Goal: Communication & Community: Share content

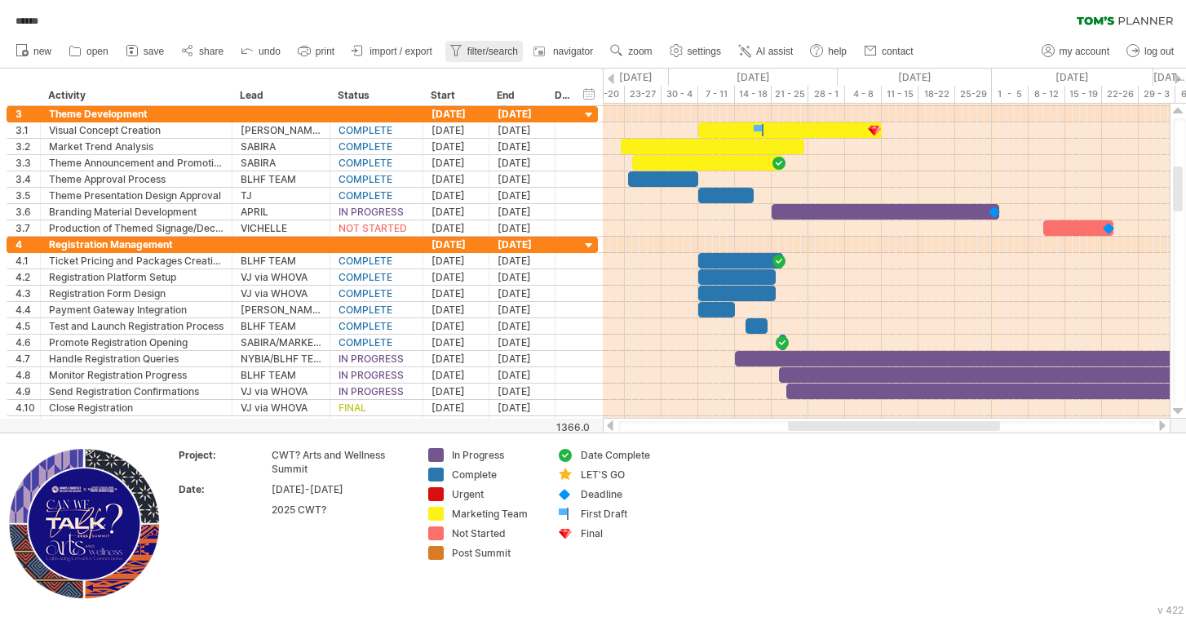
click at [490, 48] on span "filter/search" at bounding box center [492, 51] width 51 height 11
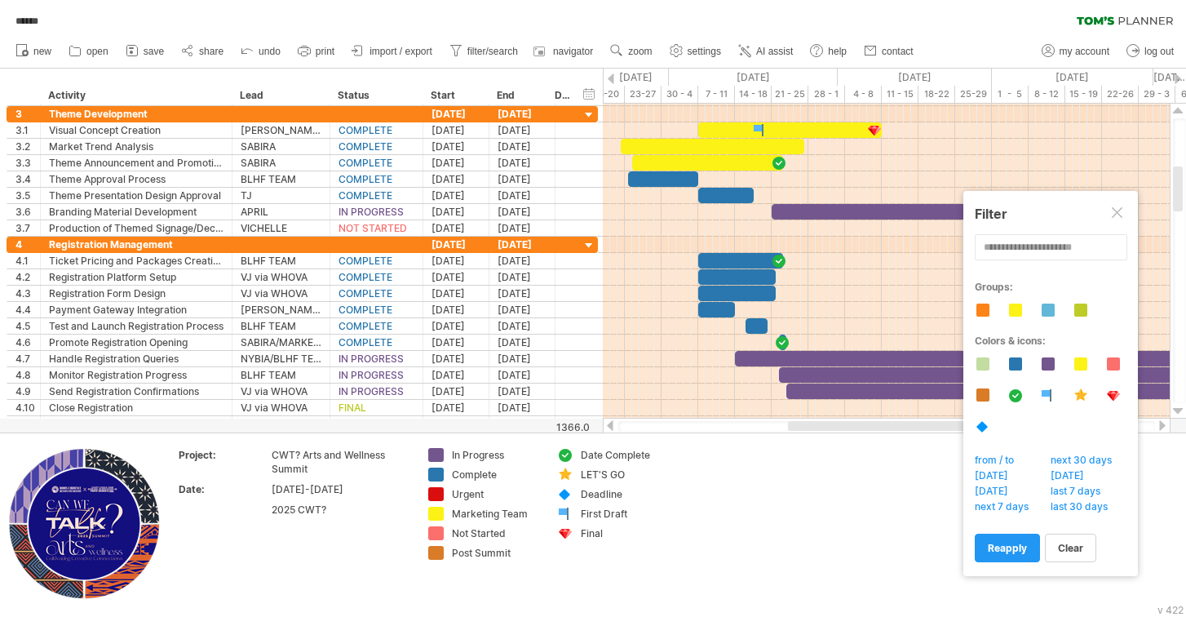
click at [983, 430] on div at bounding box center [982, 426] width 15 height 14
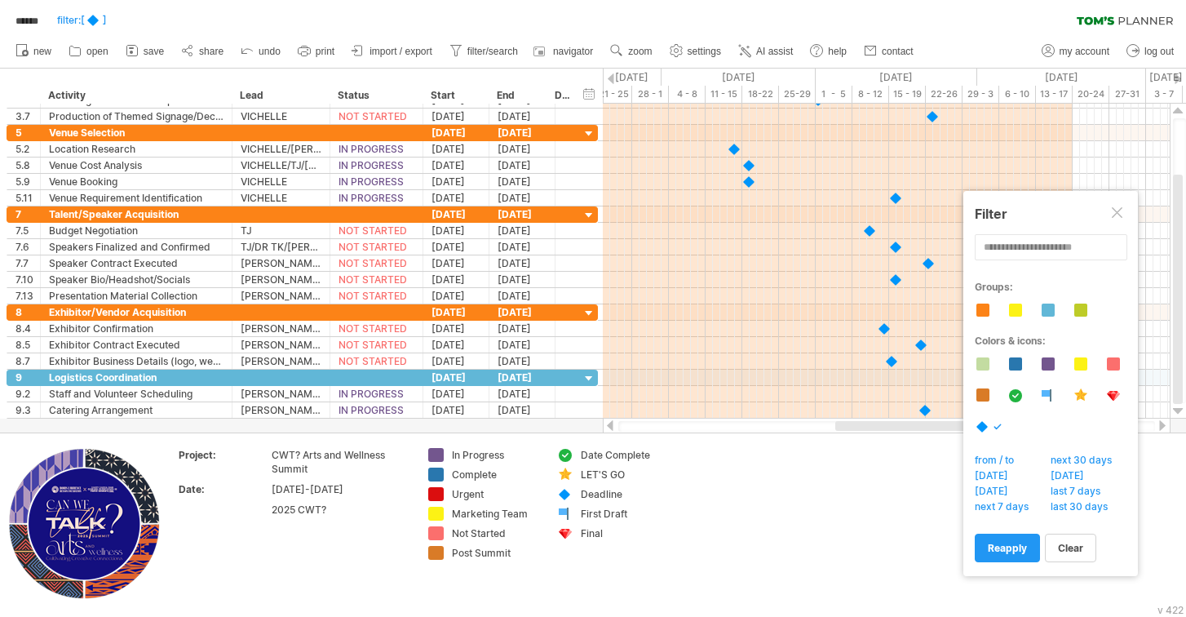
click at [975, 431] on div at bounding box center [982, 426] width 15 height 14
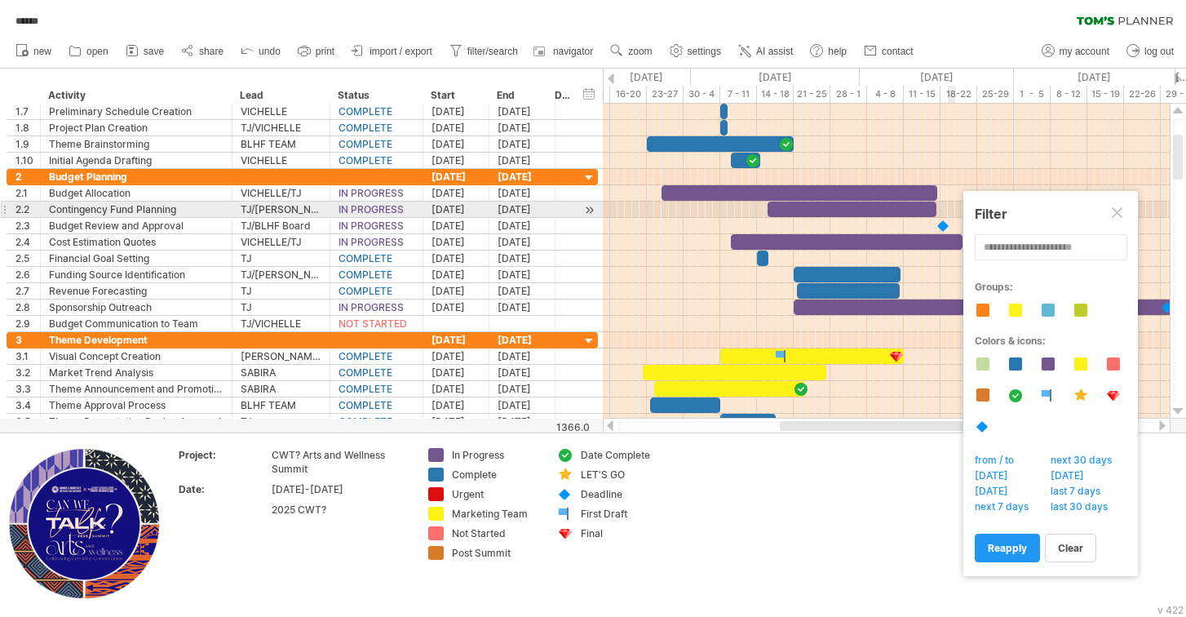
click at [1119, 210] on div at bounding box center [1118, 213] width 13 height 13
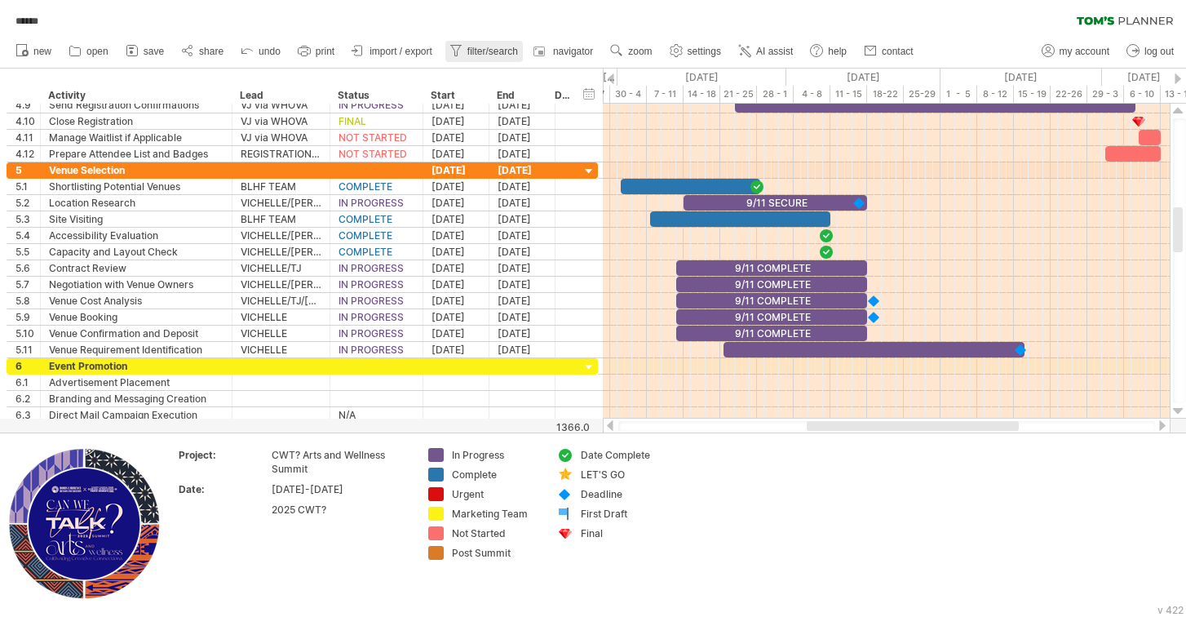
click at [478, 53] on span "filter/search" at bounding box center [492, 51] width 51 height 11
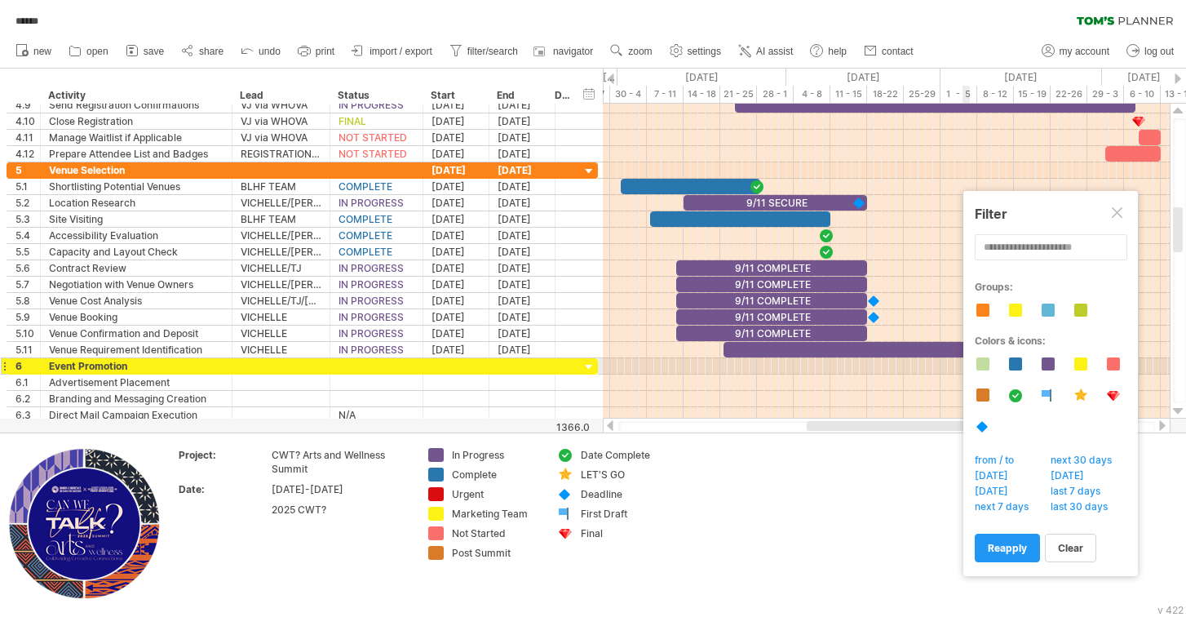
click at [1047, 365] on div at bounding box center [1047, 363] width 13 height 13
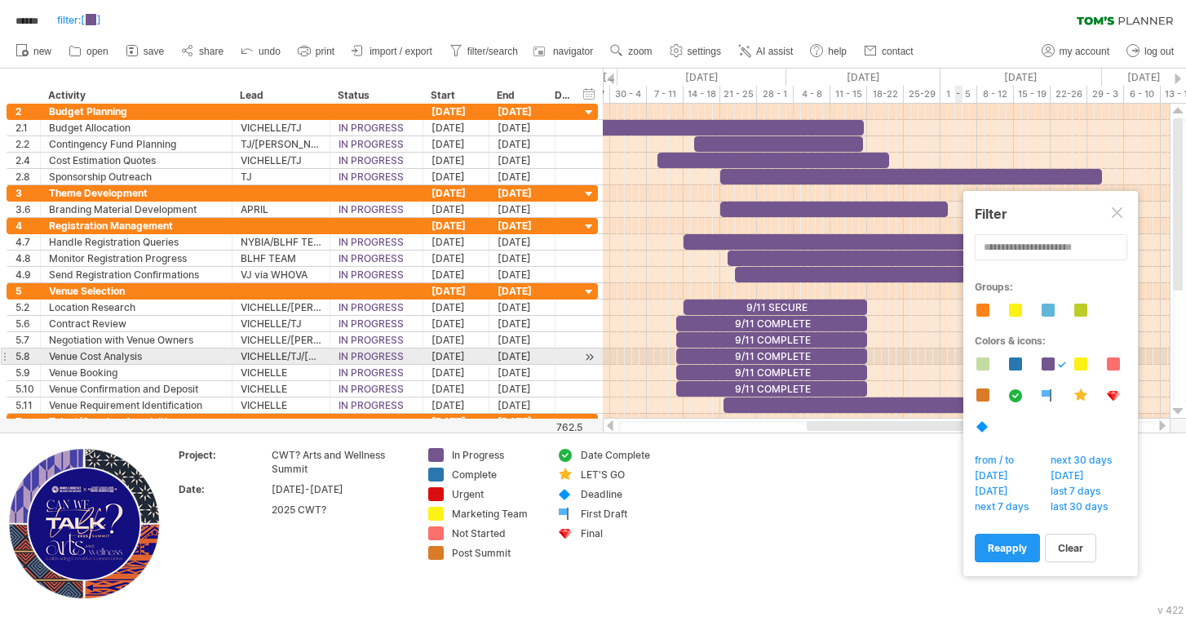
click at [1055, 363] on div "Colors & icons:" at bounding box center [1057, 392] width 164 height 116
click at [1052, 365] on div at bounding box center [1047, 363] width 13 height 13
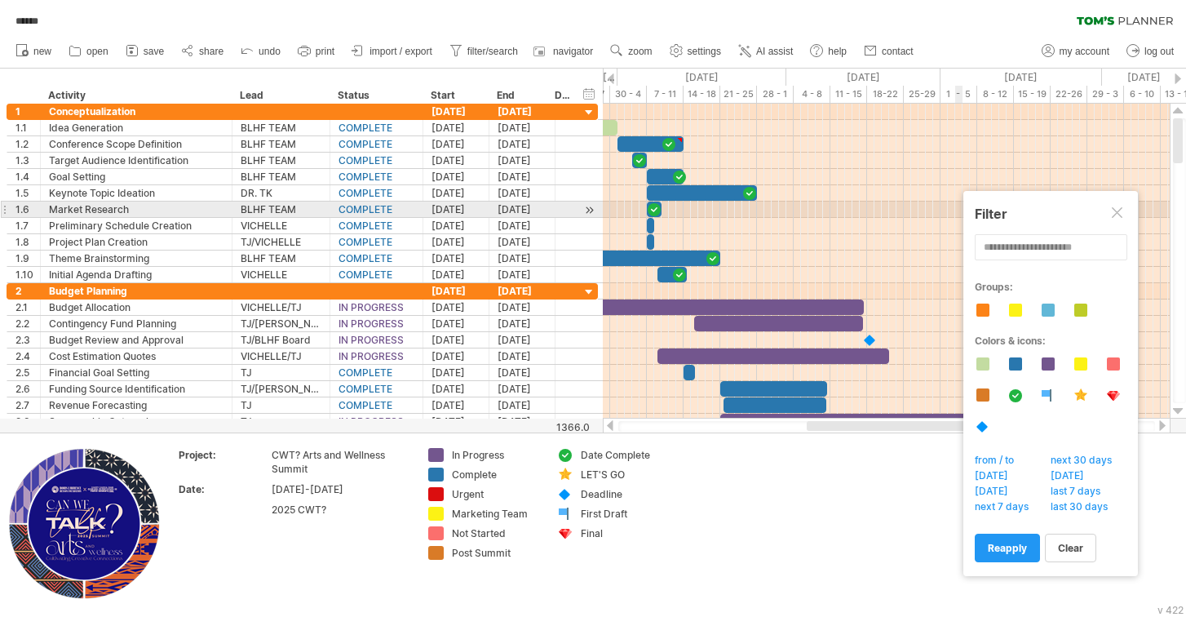
click at [1113, 212] on div at bounding box center [1118, 213] width 13 height 13
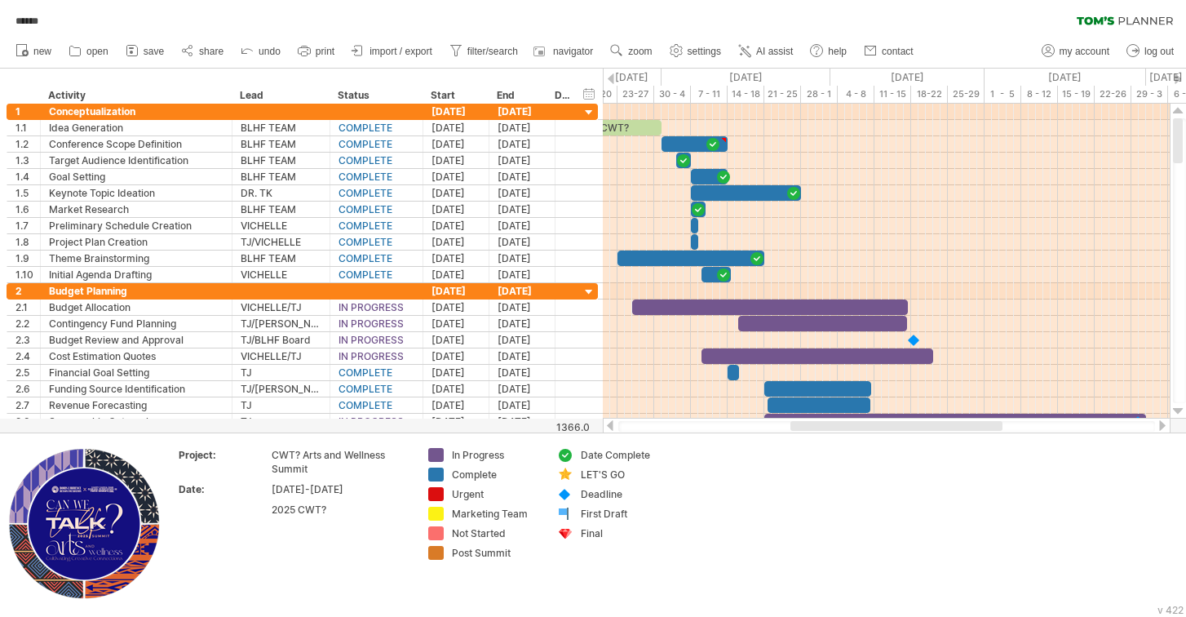
drag, startPoint x: 1069, startPoint y: 22, endPoint x: 1167, endPoint y: 21, distance: 97.9
click at [1167, 21] on div "****** filter: [ ] clear filter reapply filter" at bounding box center [593, 17] width 1186 height 34
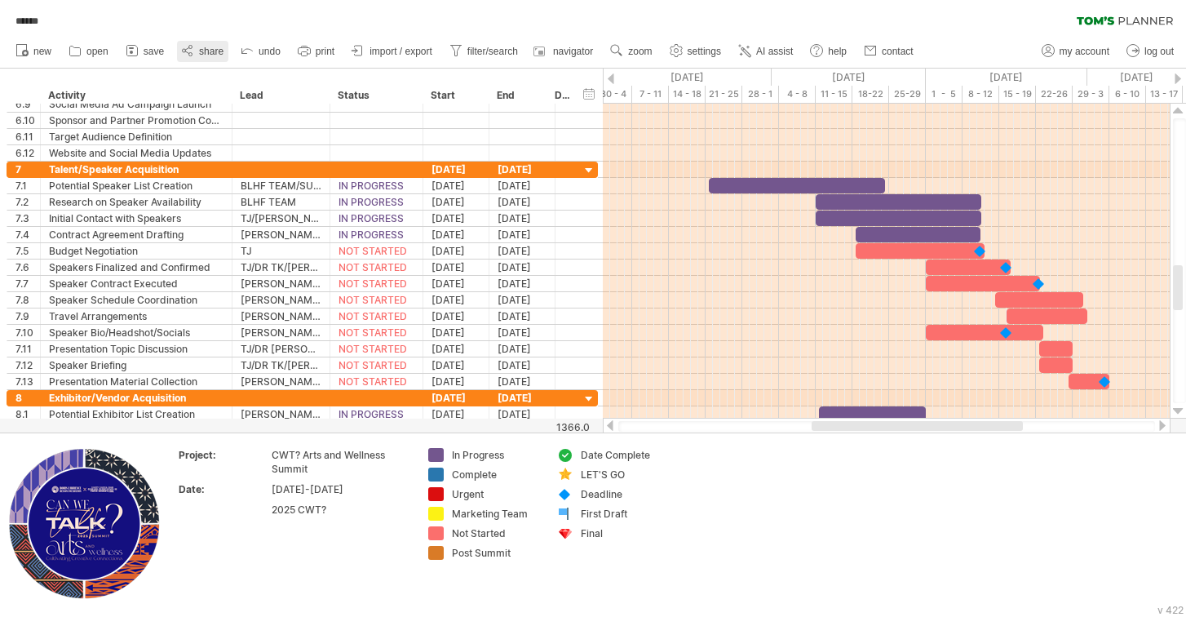
click at [213, 52] on span "share" at bounding box center [211, 51] width 24 height 11
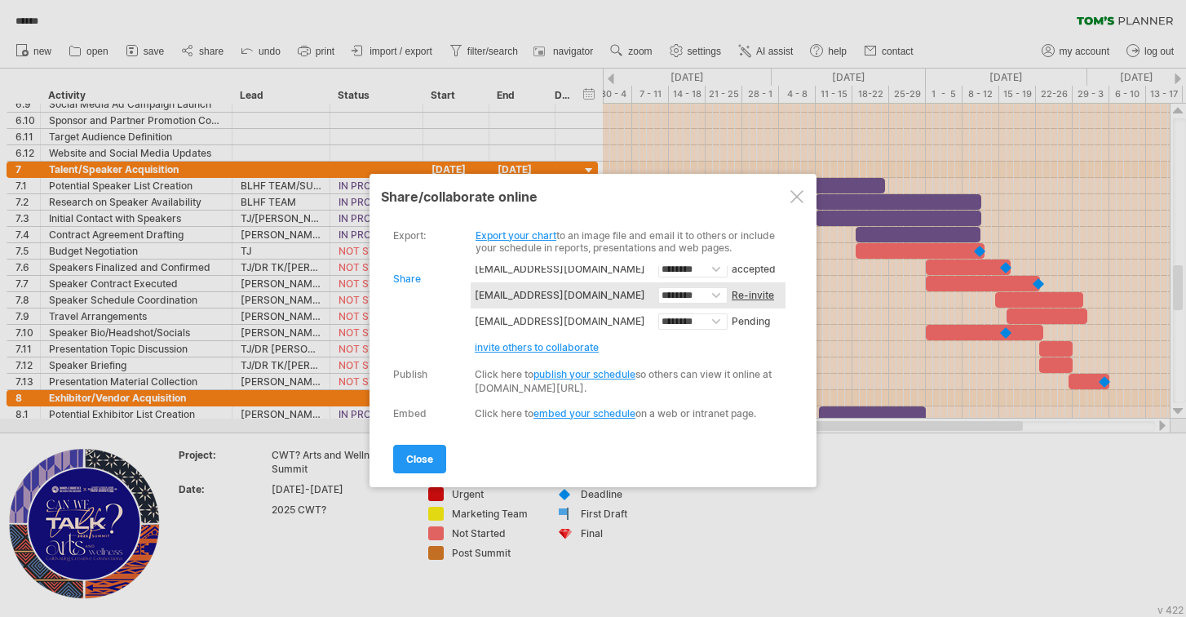
scroll to position [44, 0]
click at [568, 347] on span "invite others to collaborate" at bounding box center [537, 347] width 124 height 12
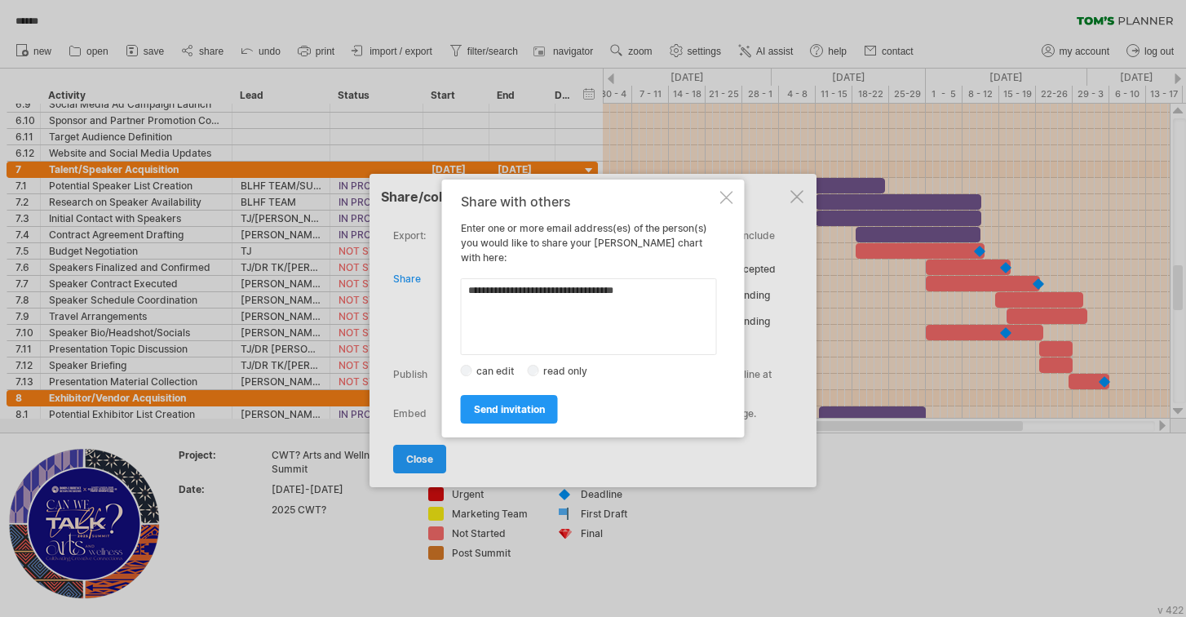
drag, startPoint x: 502, startPoint y: 283, endPoint x: 453, endPoint y: 285, distance: 48.1
click at [453, 285] on div "Share with others Enter one or more email address(es) of the person(s) you woul…" at bounding box center [593, 308] width 303 height 258
type textarea "**********"
click at [508, 405] on span "send invitation" at bounding box center [509, 409] width 71 height 12
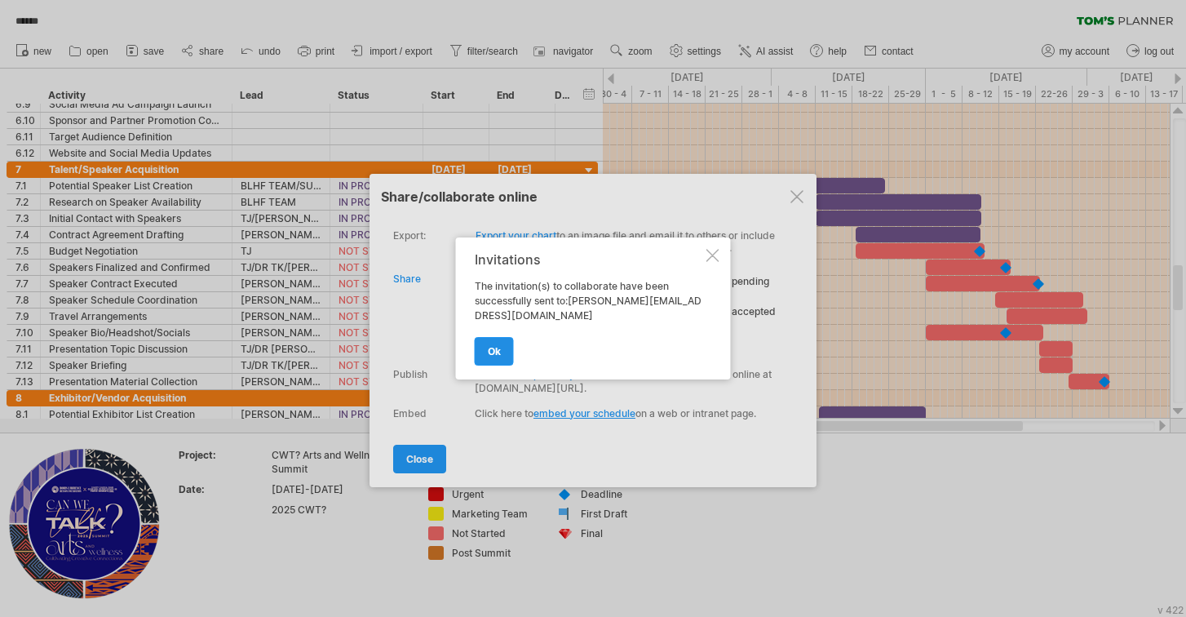
click at [501, 354] on link "ok" at bounding box center [494, 351] width 39 height 29
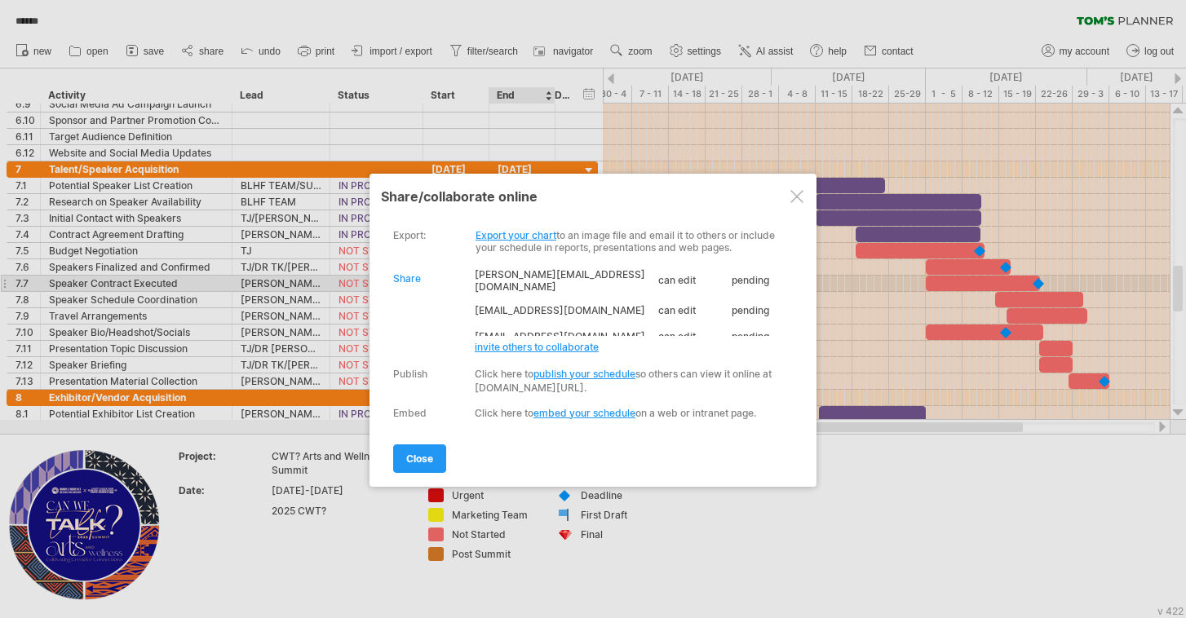
scroll to position [60, 0]
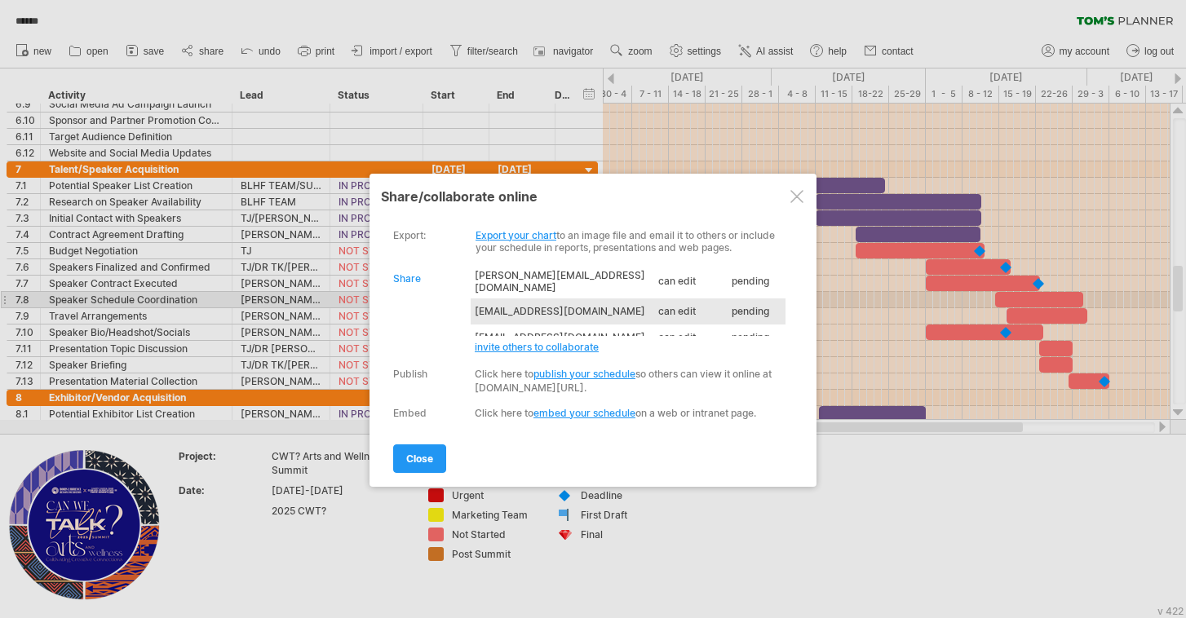
click at [670, 299] on td "can edit" at bounding box center [690, 312] width 73 height 26
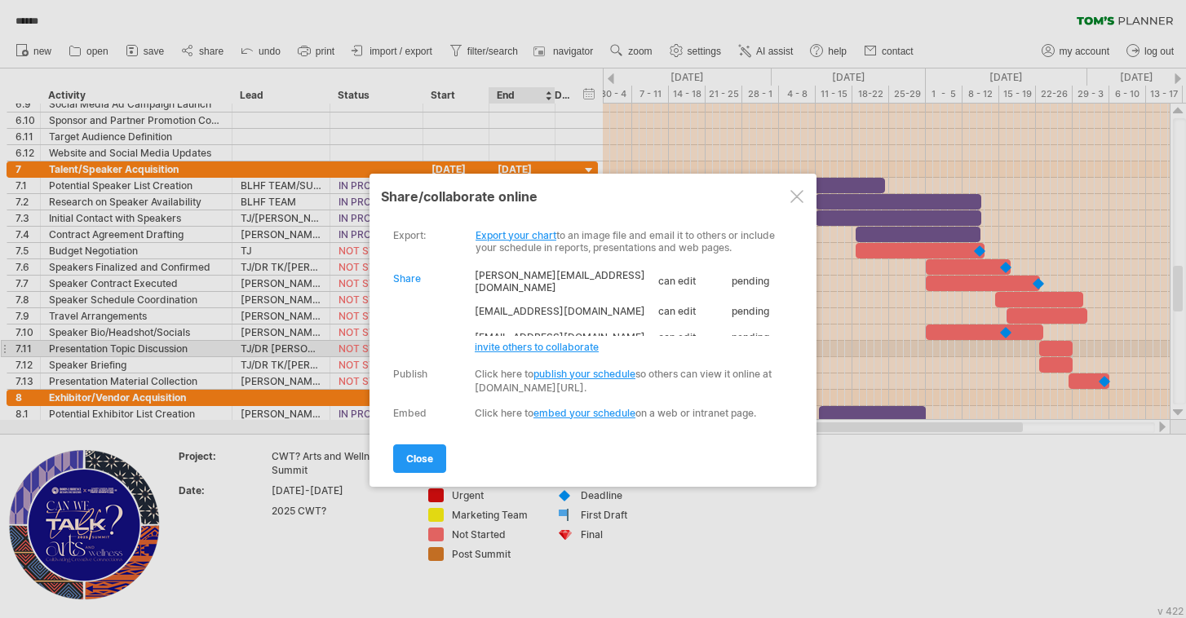
click at [541, 350] on span "invite others to collaborate" at bounding box center [537, 347] width 124 height 12
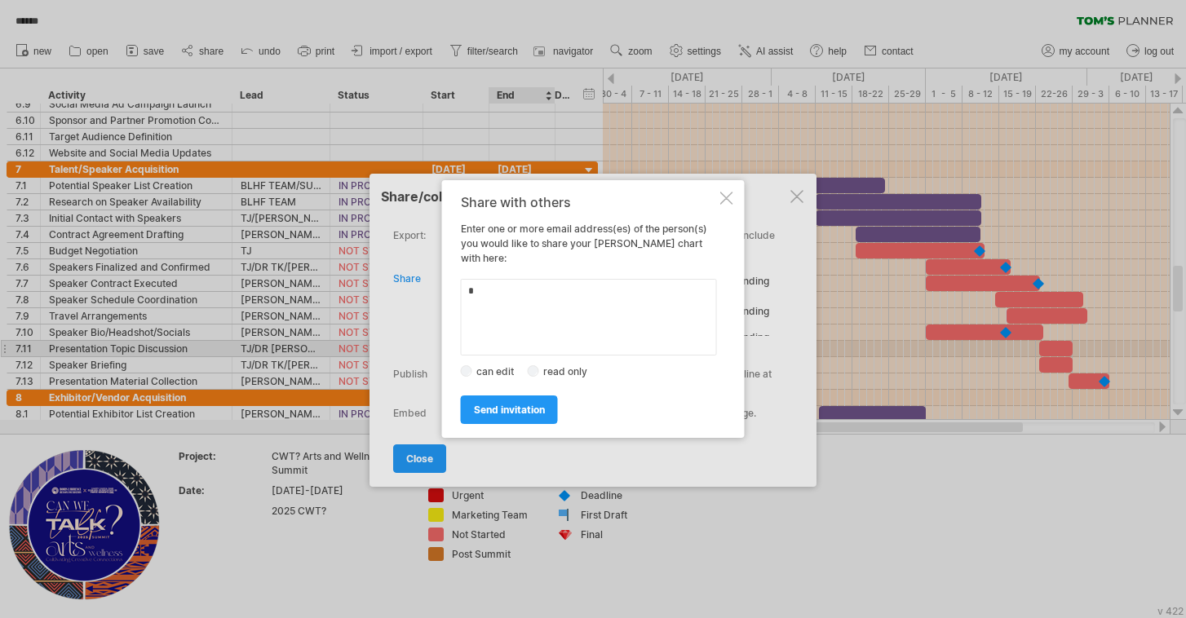
paste textarea "**********"
type textarea "**********"
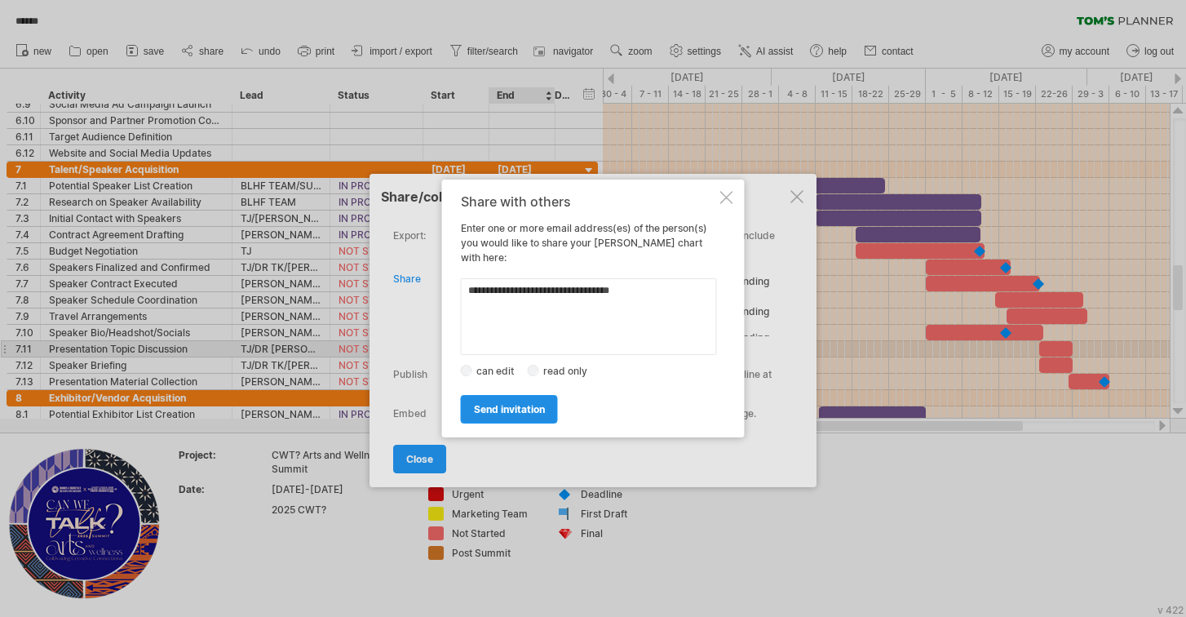
click at [481, 403] on span "send invitation" at bounding box center [509, 409] width 71 height 12
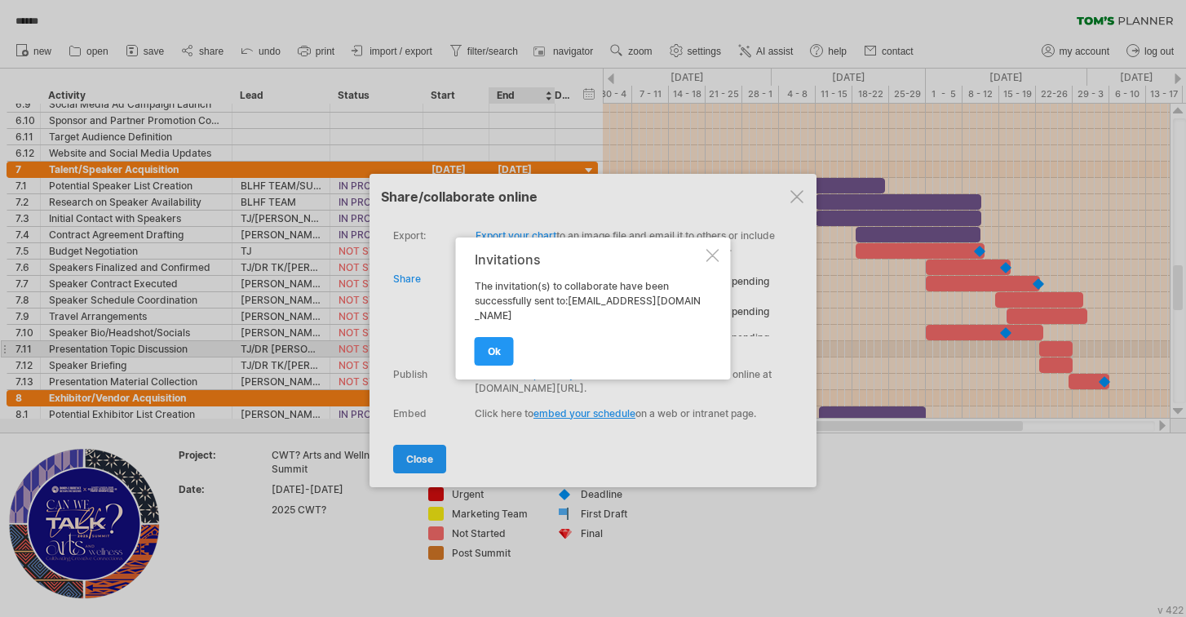
scroll to position [0, 0]
click at [495, 352] on span "ok" at bounding box center [494, 351] width 13 height 12
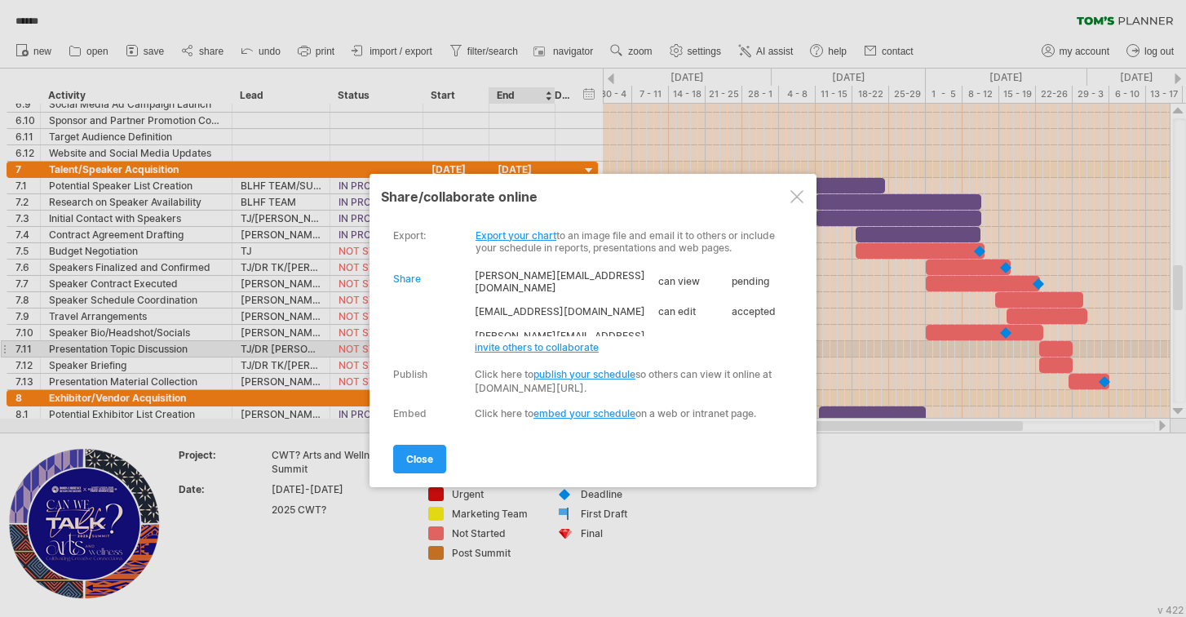
click at [501, 343] on span "invite others to collaborate" at bounding box center [537, 347] width 124 height 12
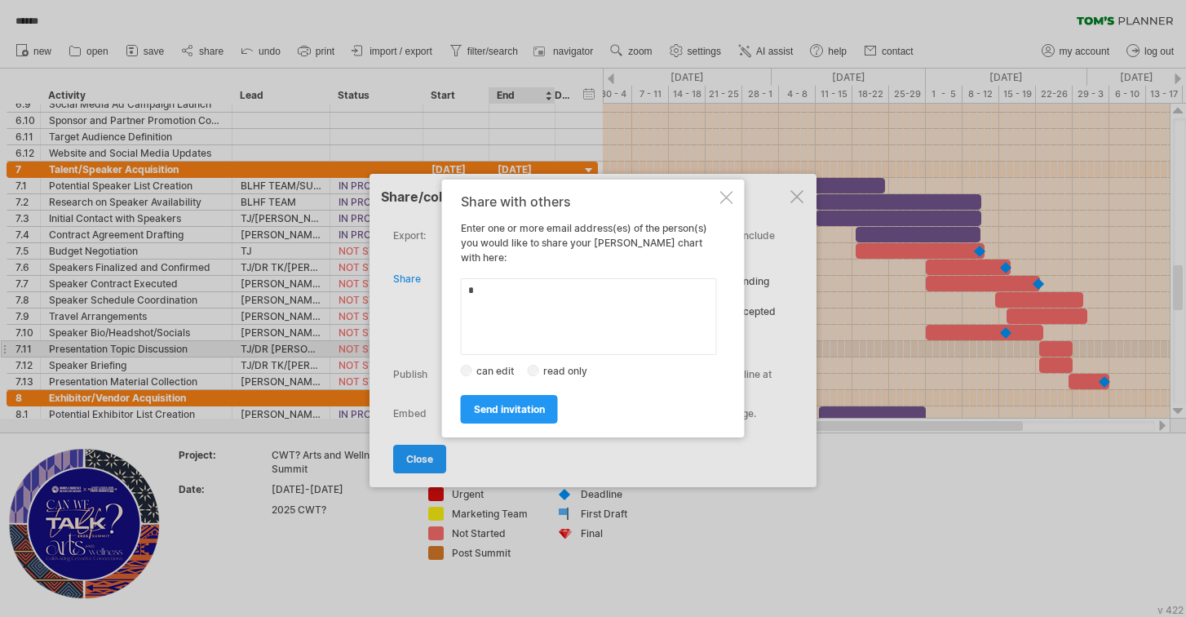
paste textarea "**********"
type textarea "**********"
click at [516, 405] on span "send invitation" at bounding box center [509, 409] width 71 height 12
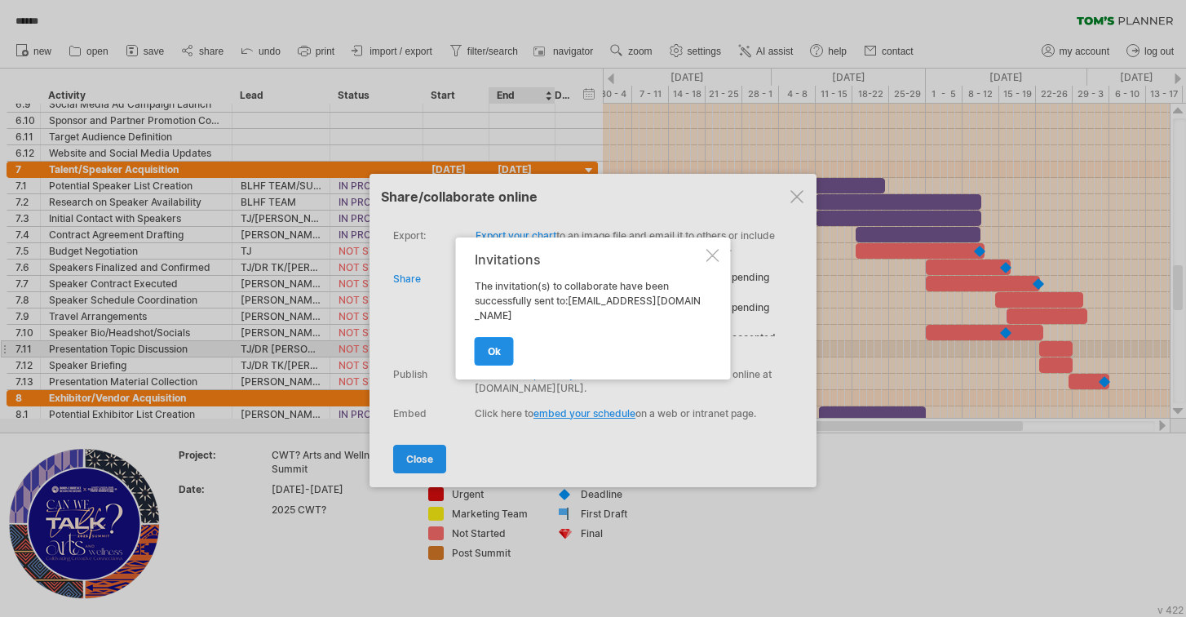
click at [506, 359] on link "ok" at bounding box center [494, 351] width 39 height 29
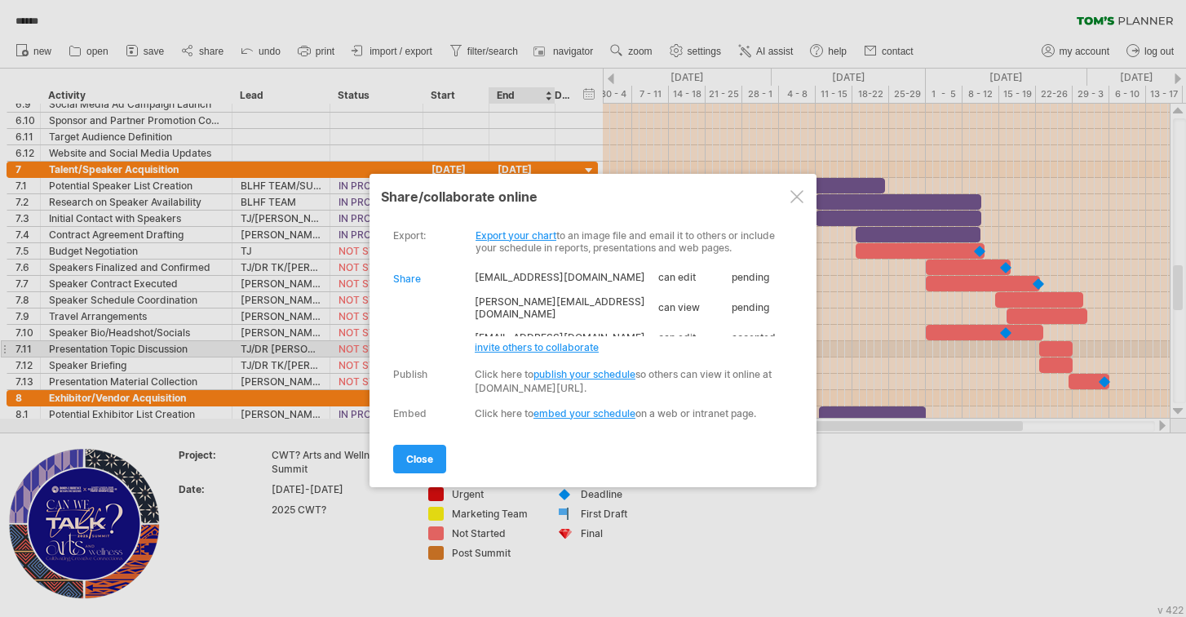
click at [513, 345] on span "invite others to collaborate" at bounding box center [537, 347] width 124 height 12
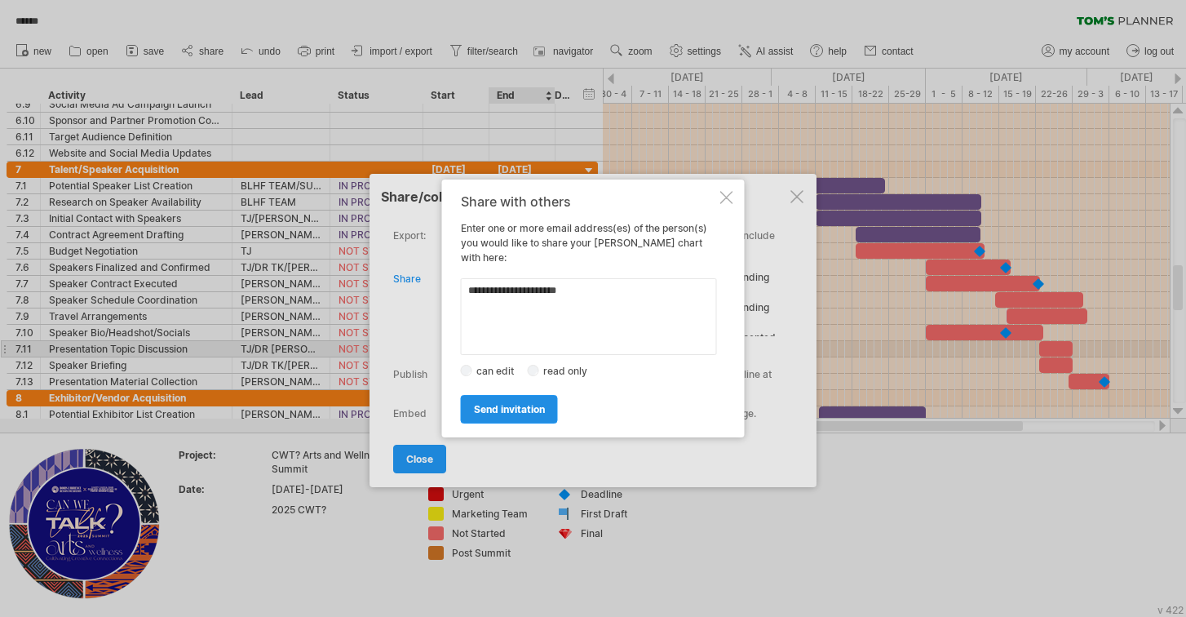
type textarea "**********"
click at [515, 409] on link "send invitation" at bounding box center [509, 409] width 97 height 29
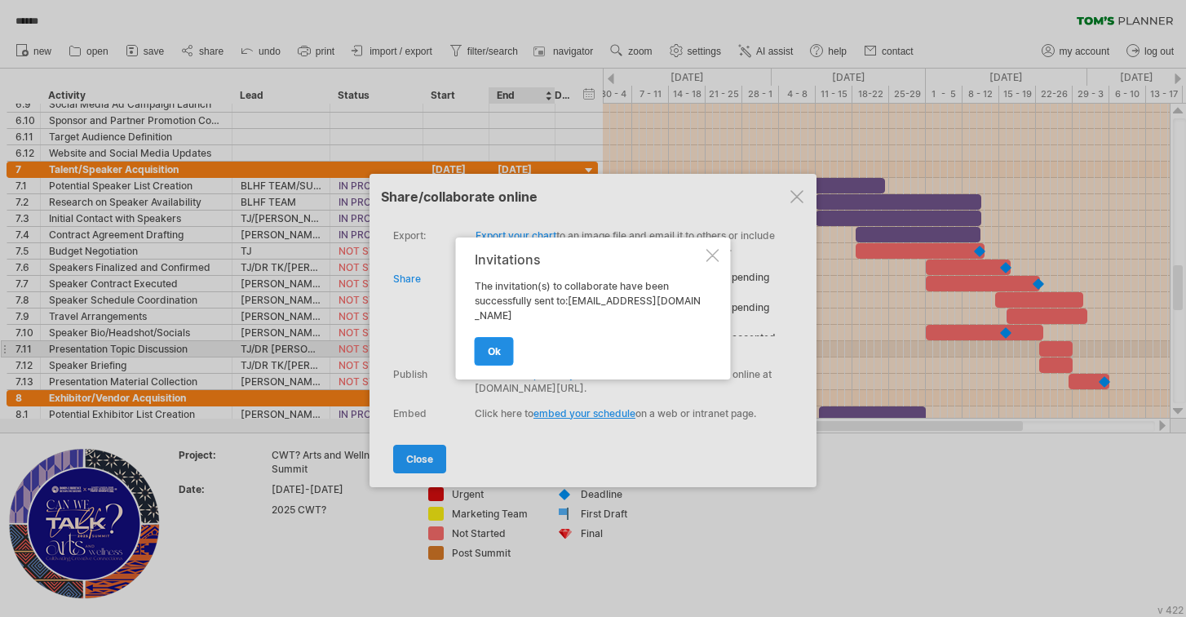
click at [496, 351] on link "ok" at bounding box center [494, 351] width 39 height 29
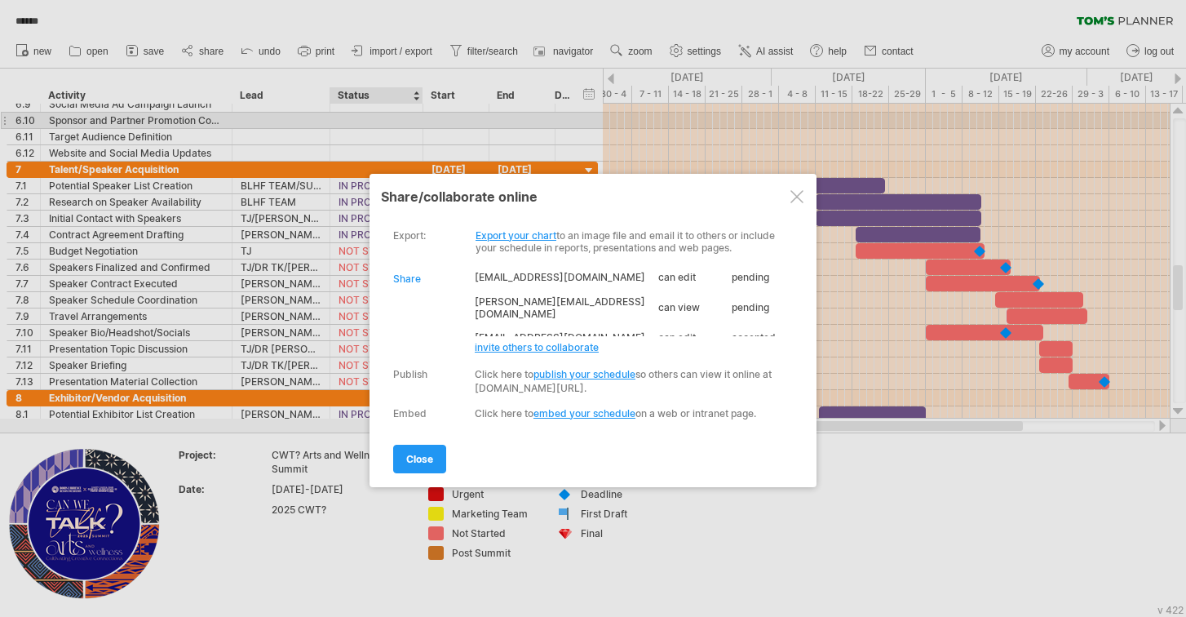
click at [369, 124] on div at bounding box center [593, 308] width 1186 height 617
